Goal: Check status

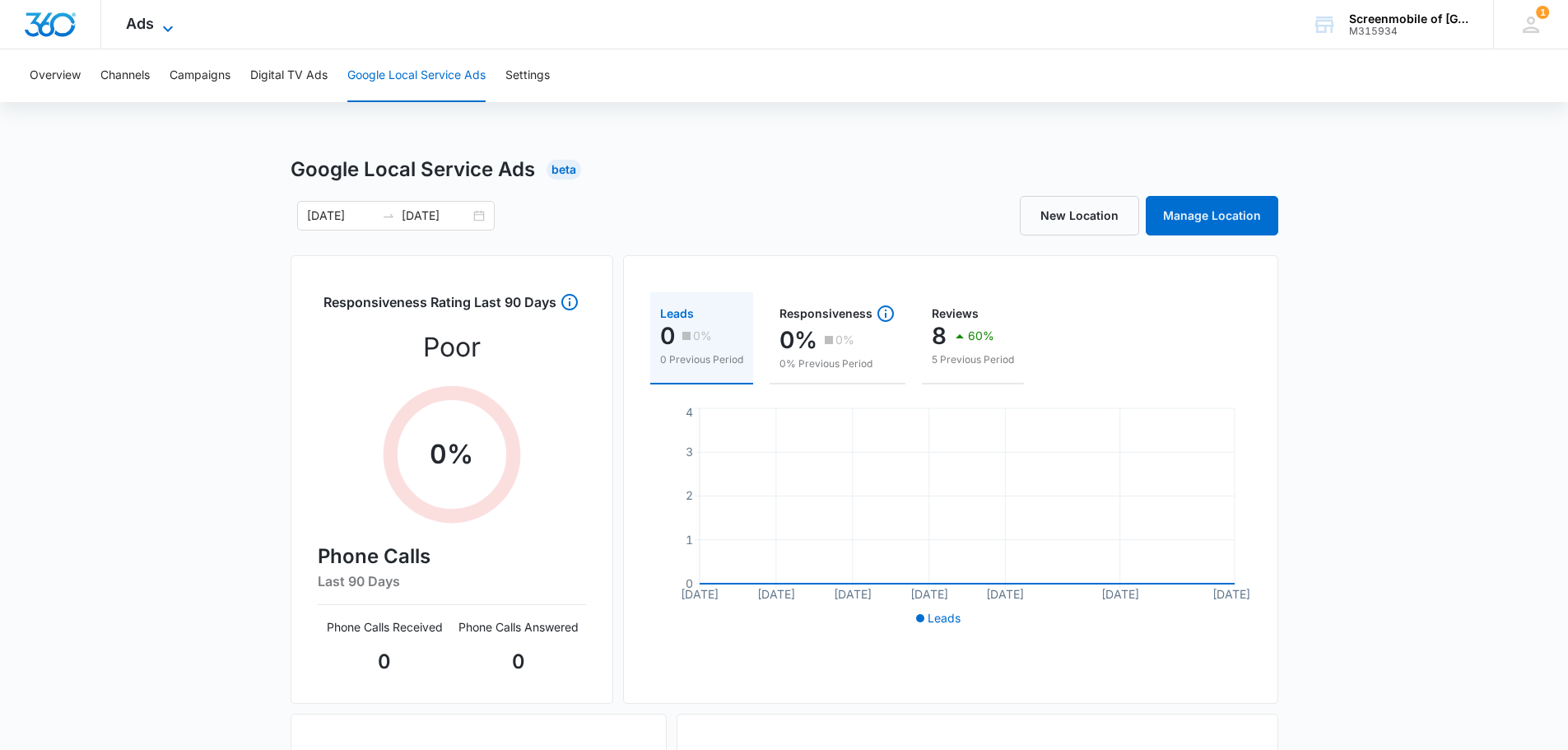
click at [169, 26] on icon at bounding box center [168, 29] width 20 height 20
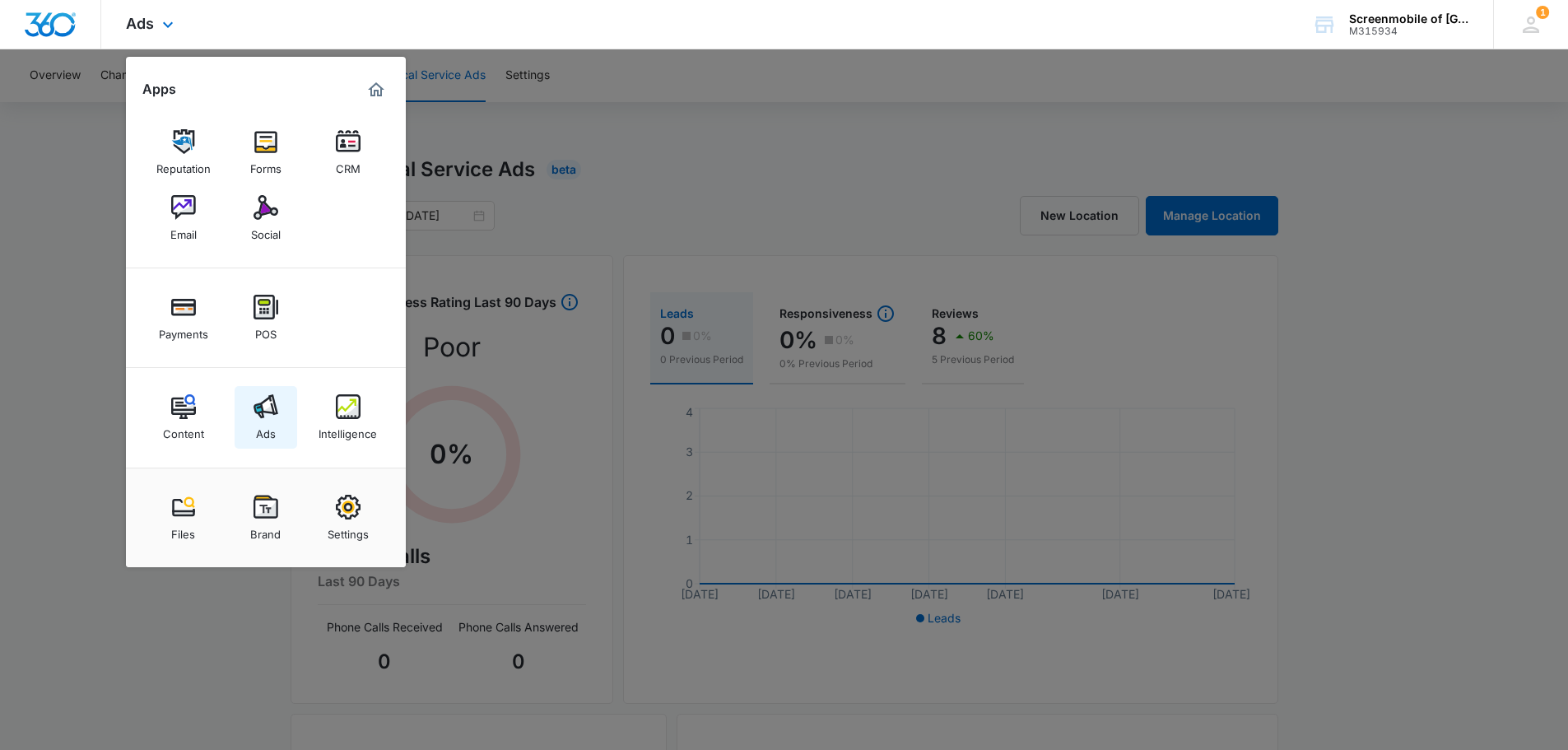
click at [261, 417] on img at bounding box center [266, 406] width 25 height 25
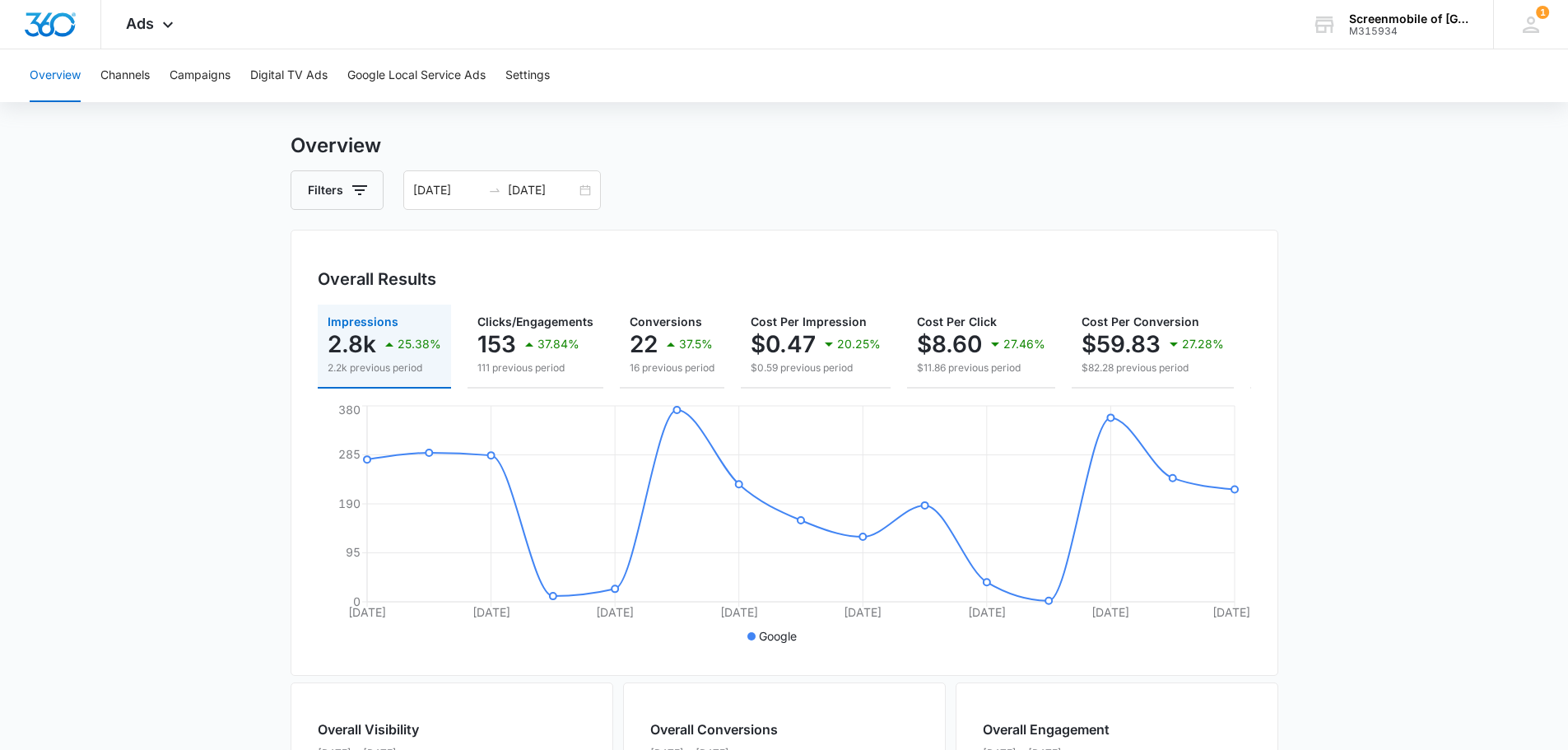
scroll to position [23, 0]
click at [580, 191] on div "[DATE] [DATE]" at bounding box center [502, 191] width 197 height 40
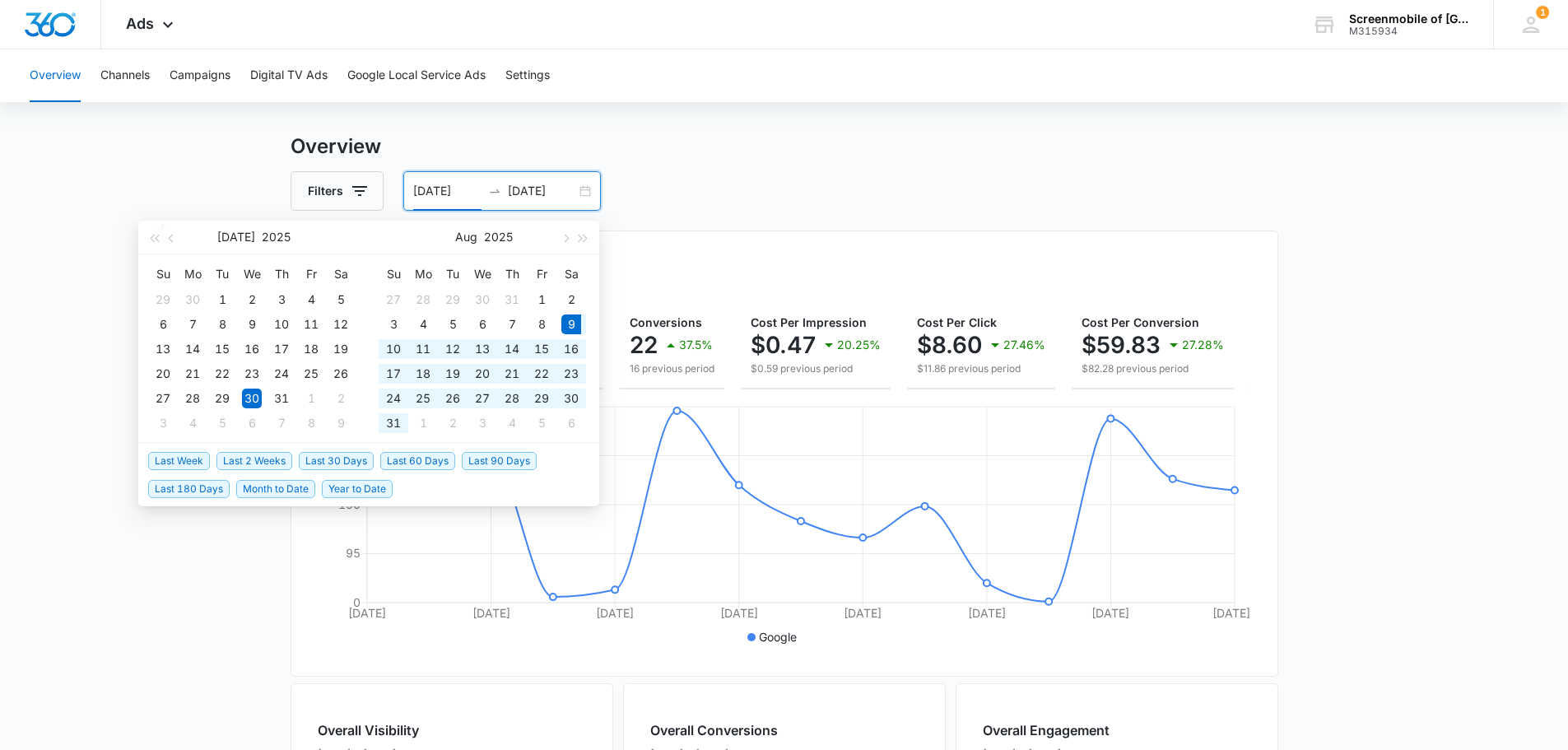
click at [340, 462] on span "Last 30 Days" at bounding box center [336, 461] width 75 height 18
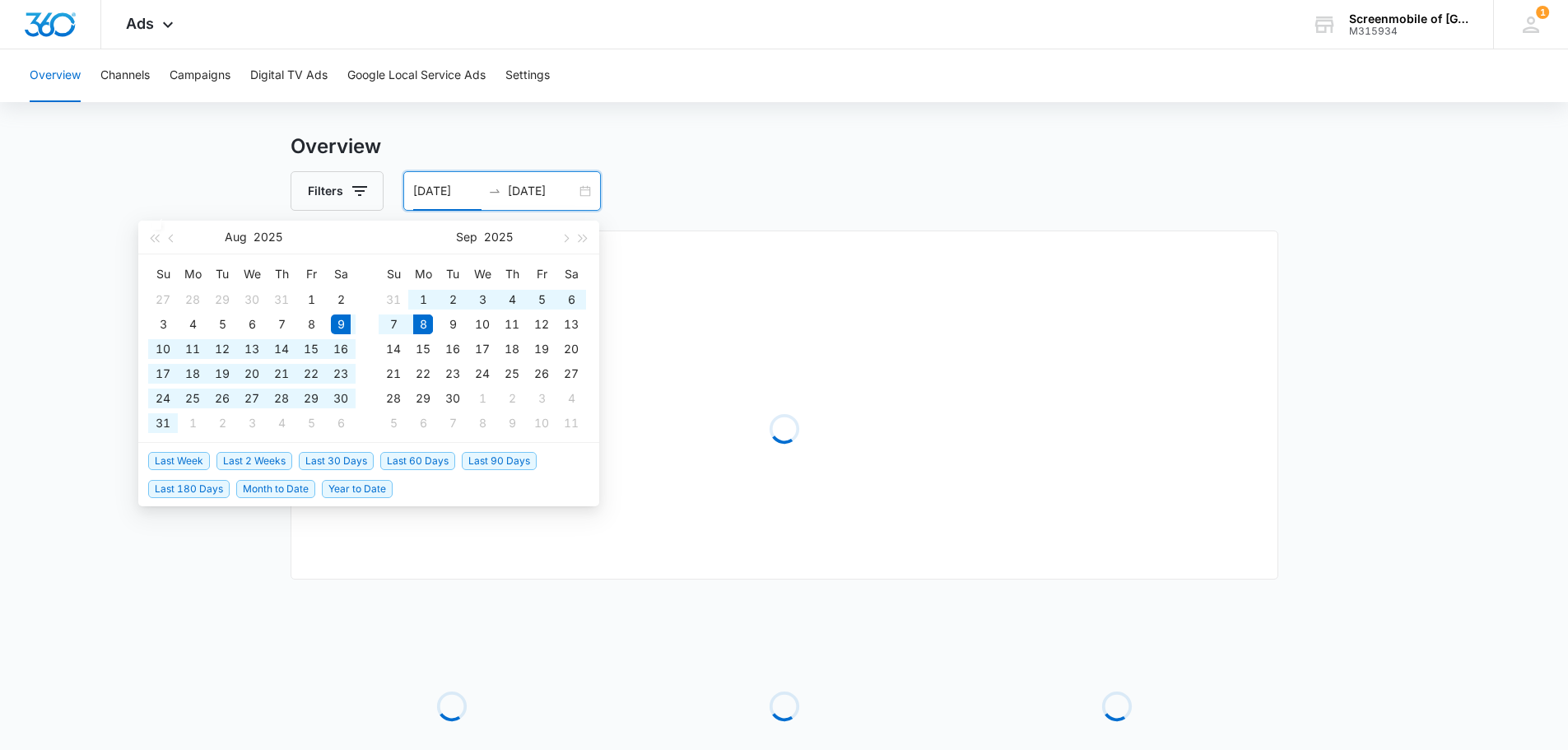
type input "[DATE]"
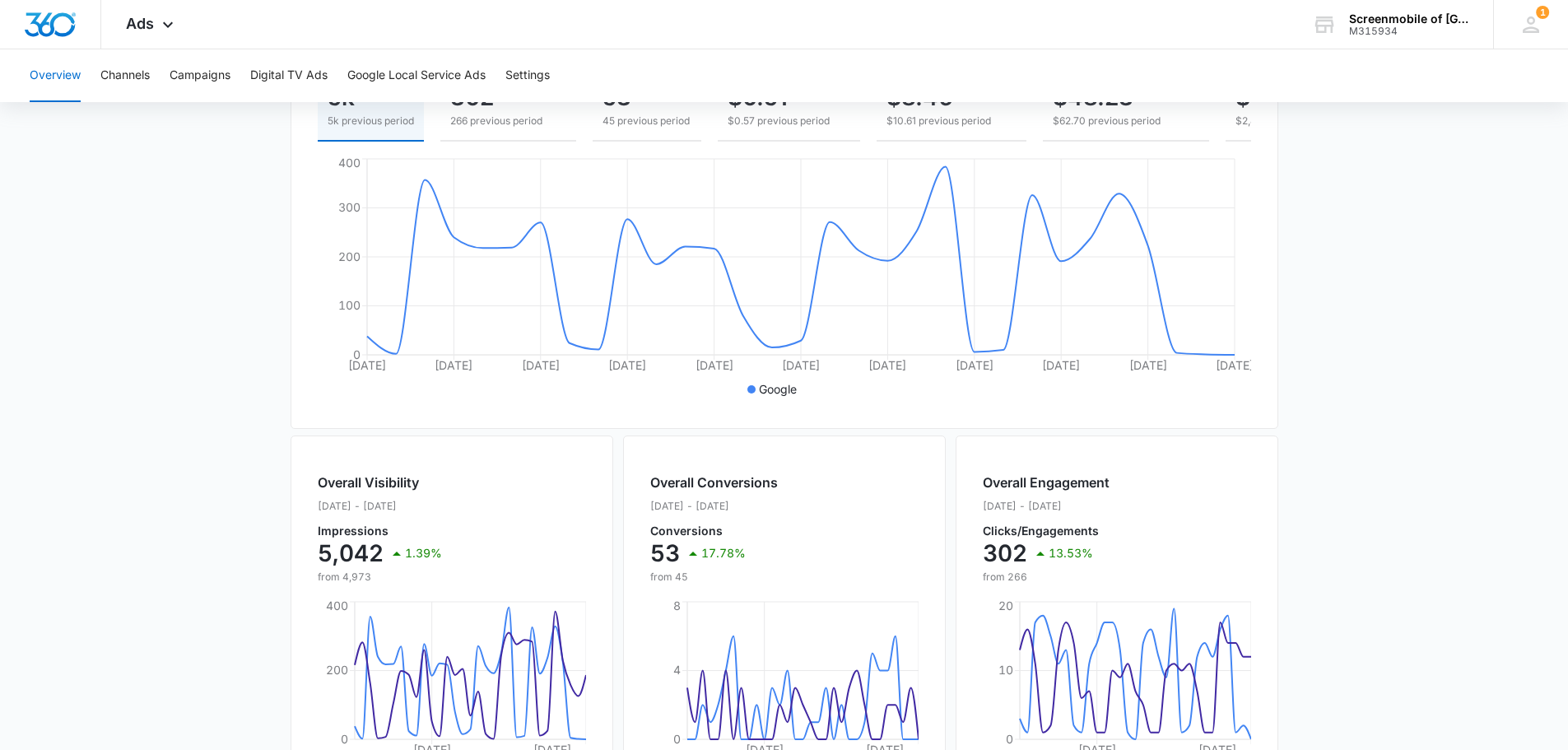
scroll to position [270, 0]
